Goal: Book appointment/travel/reservation

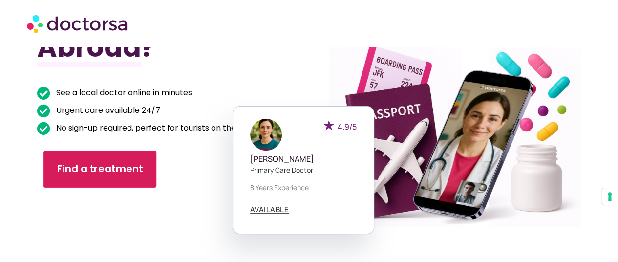
scroll to position [98, 0]
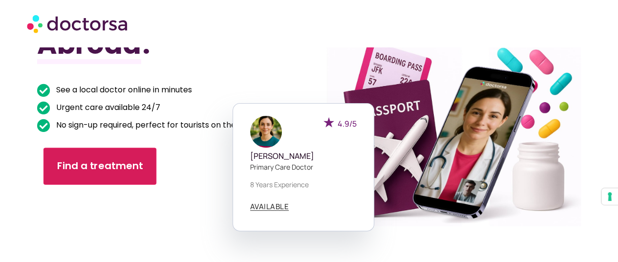
click at [123, 165] on span "Find a treatment" at bounding box center [100, 166] width 86 height 14
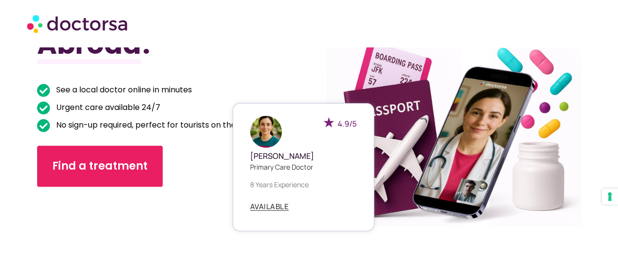
click at [431, 218] on div "4.9/5 [PERSON_NAME] Primary care doctor 8 years experience AVAILABLE" at bounding box center [445, 167] width 142 height 128
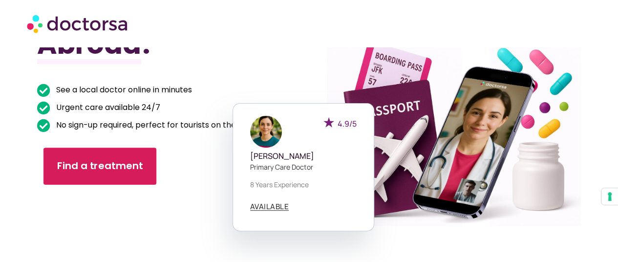
click at [118, 178] on link "Find a treatment" at bounding box center [99, 166] width 113 height 37
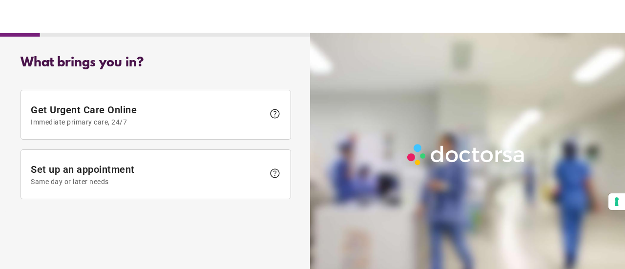
click at [274, 171] on span "help" at bounding box center [275, 174] width 12 height 12
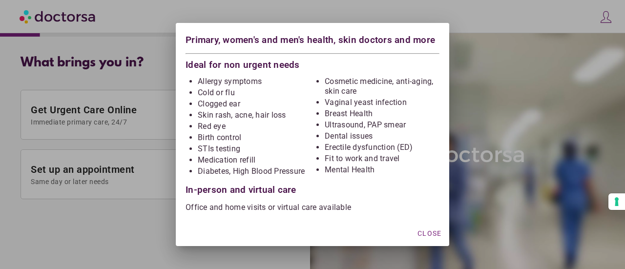
click at [112, 203] on div at bounding box center [312, 134] width 625 height 269
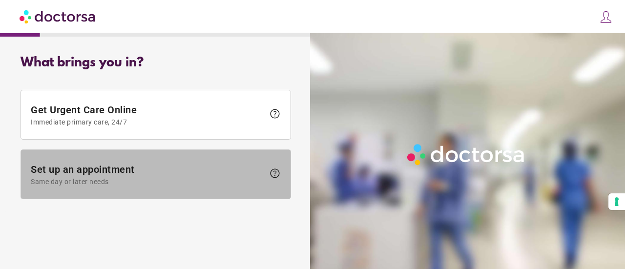
click at [124, 172] on span "Set up an appointment Same day or later needs" at bounding box center [148, 175] width 234 height 22
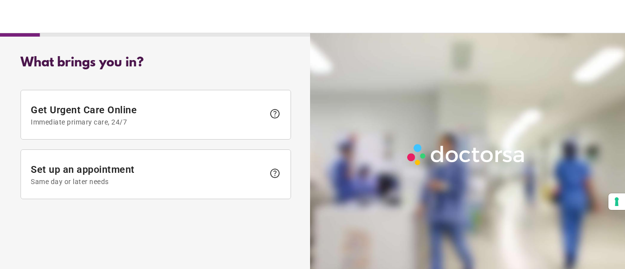
click at [183, 168] on span "Set up an appointment Same day or later needs" at bounding box center [148, 175] width 234 height 22
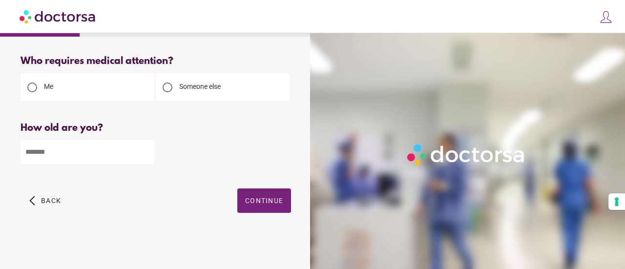
click at [233, 86] on div "Someone else" at bounding box center [223, 86] width 134 height 27
click at [120, 153] on input "number" at bounding box center [88, 152] width 134 height 24
click at [145, 150] on input "*" at bounding box center [88, 152] width 134 height 24
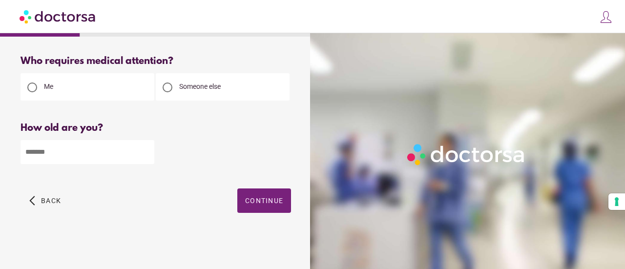
click at [145, 150] on input "*" at bounding box center [88, 152] width 134 height 24
type input "*"
click at [146, 151] on input "*" at bounding box center [88, 152] width 134 height 24
click at [82, 153] on input "*" at bounding box center [88, 152] width 134 height 24
type input "**"
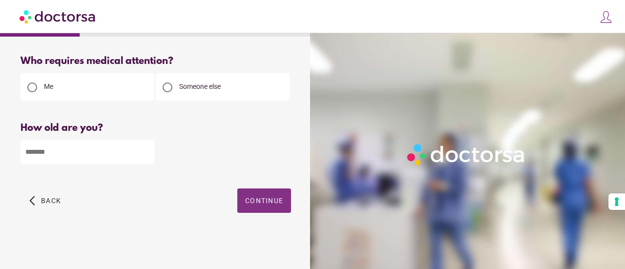
click at [266, 211] on span "button" at bounding box center [264, 201] width 54 height 24
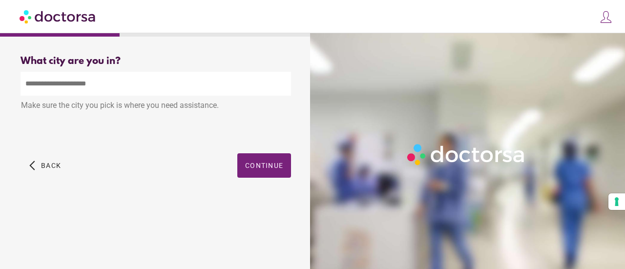
click at [103, 91] on input "text" at bounding box center [156, 84] width 271 height 24
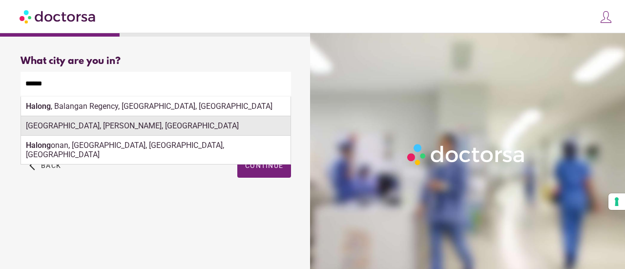
click at [112, 126] on div "Hạ Long, Quảng Ninh, Vietnam" at bounding box center [156, 126] width 270 height 20
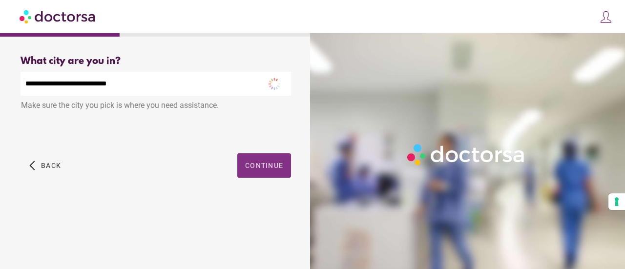
click at [268, 170] on span "Continue" at bounding box center [264, 166] width 38 height 8
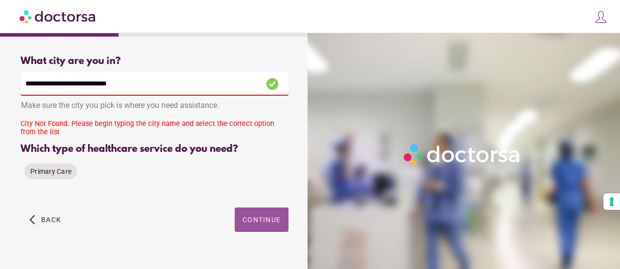
click at [153, 85] on input "**********" at bounding box center [155, 84] width 268 height 24
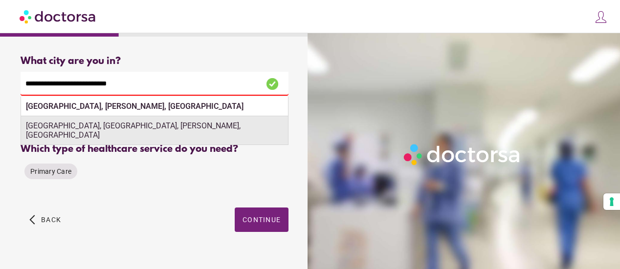
click at [123, 130] on div "Hạ Long, Vân Đồn District, Quảng Ninh, Vietnam" at bounding box center [154, 130] width 267 height 29
type input "**********"
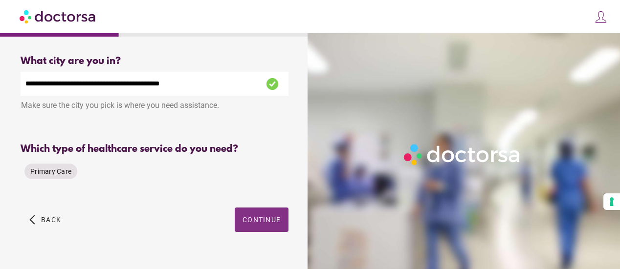
click at [252, 221] on span "Continue" at bounding box center [261, 220] width 38 height 8
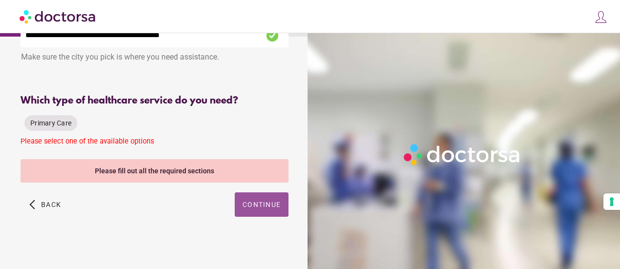
scroll to position [49, 0]
click at [58, 126] on span "Primary Care" at bounding box center [50, 123] width 41 height 8
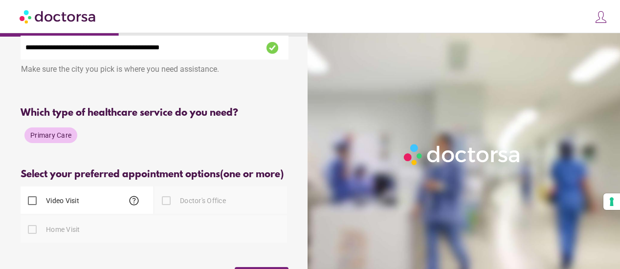
scroll to position [0, 0]
